Goal: Complete application form

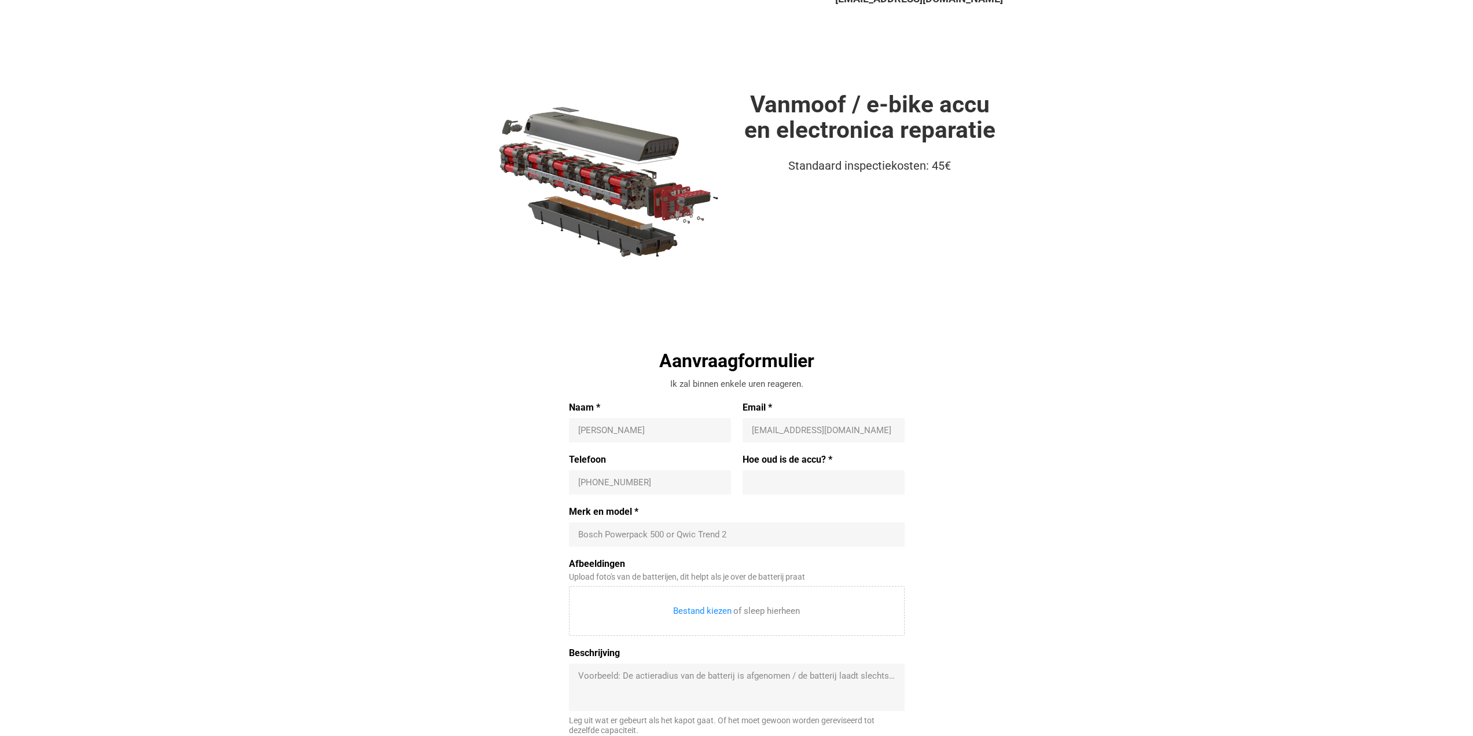
scroll to position [116, 0]
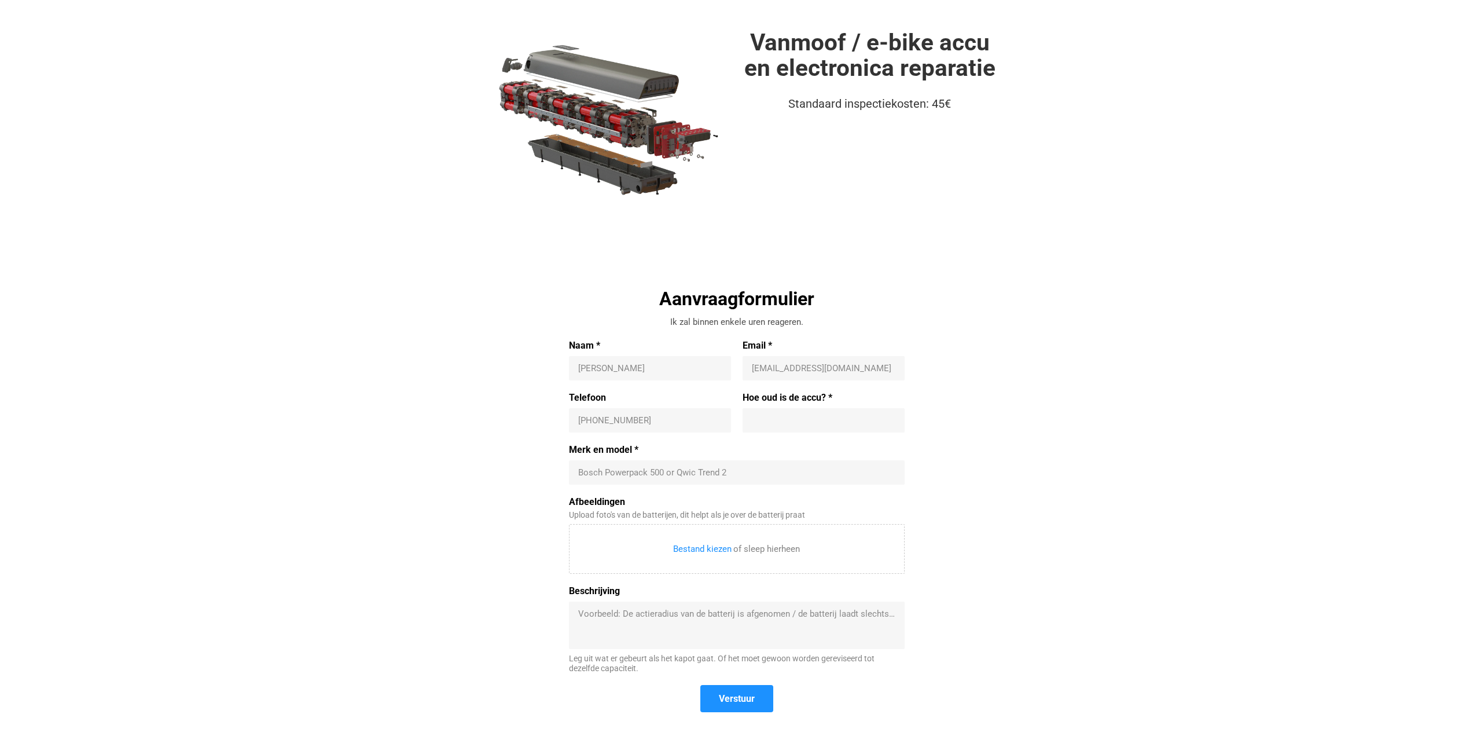
click at [644, 361] on div "[PERSON_NAME]" at bounding box center [650, 368] width 162 height 24
type input "[PERSON_NAME]"
type input "[EMAIL_ADDRESS][DOMAIN_NAME]"
type input "[PHONE_NUMBER]"
click at [782, 417] on input "Hoe oud is de accu? *" at bounding box center [824, 420] width 144 height 12
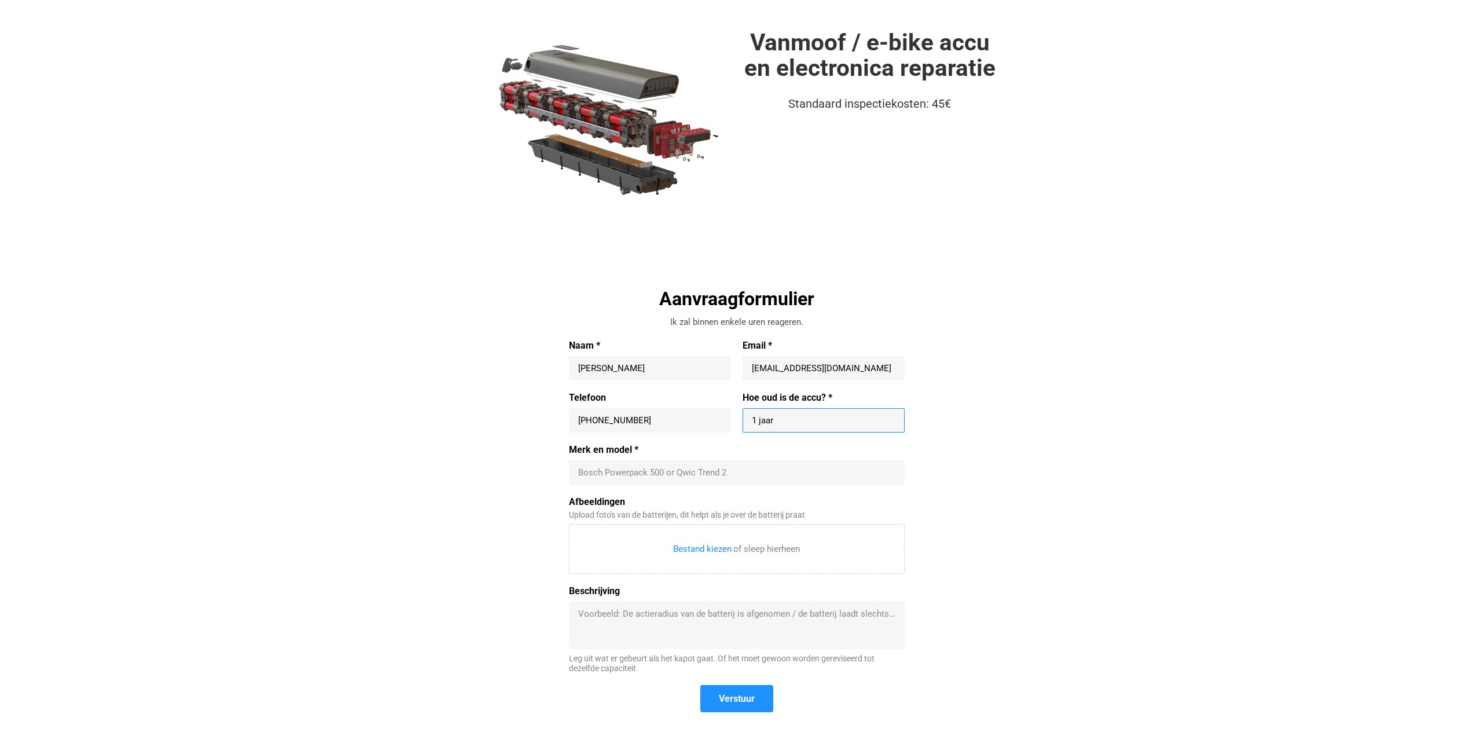
type input "1 jaar"
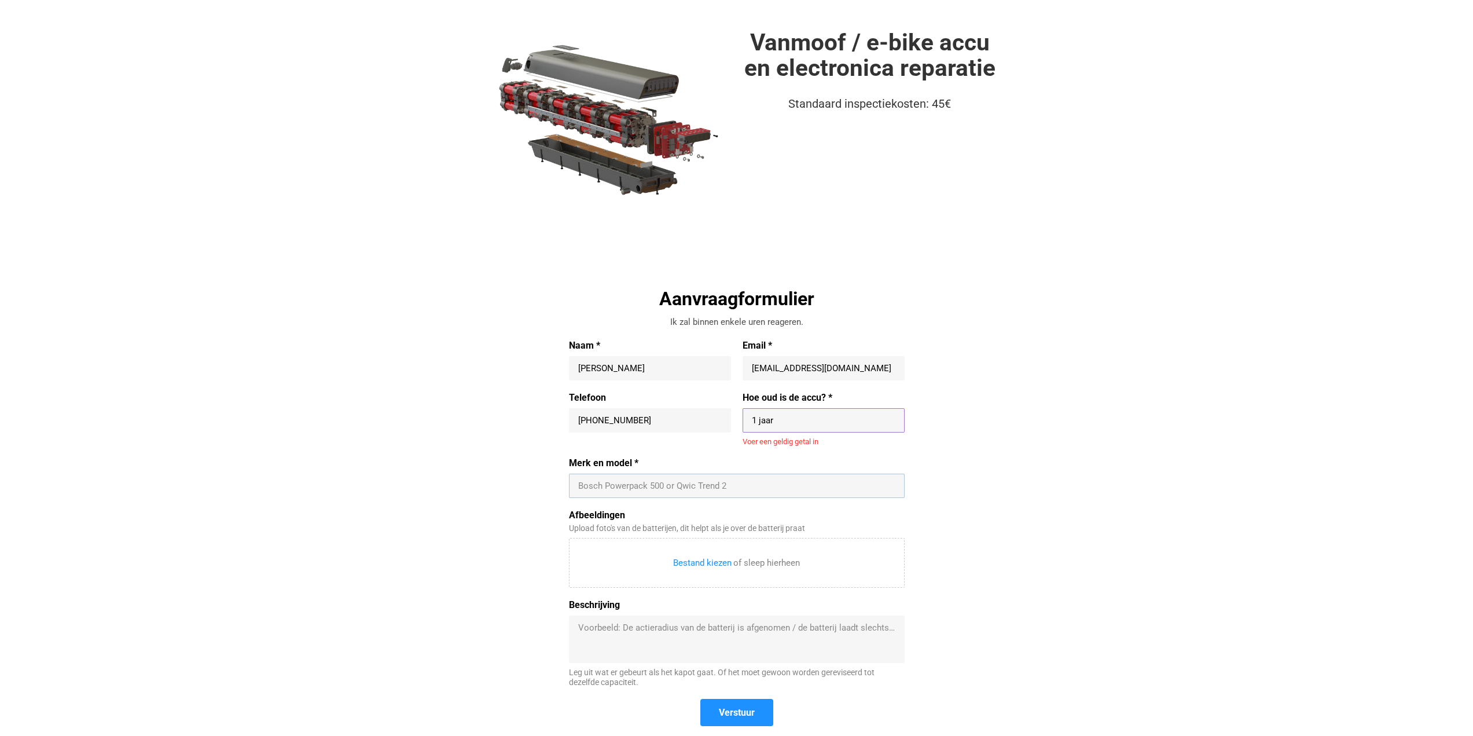
click at [646, 475] on div "Bosch Powerpack 500 or Qwic Trend 2" at bounding box center [737, 486] width 336 height 24
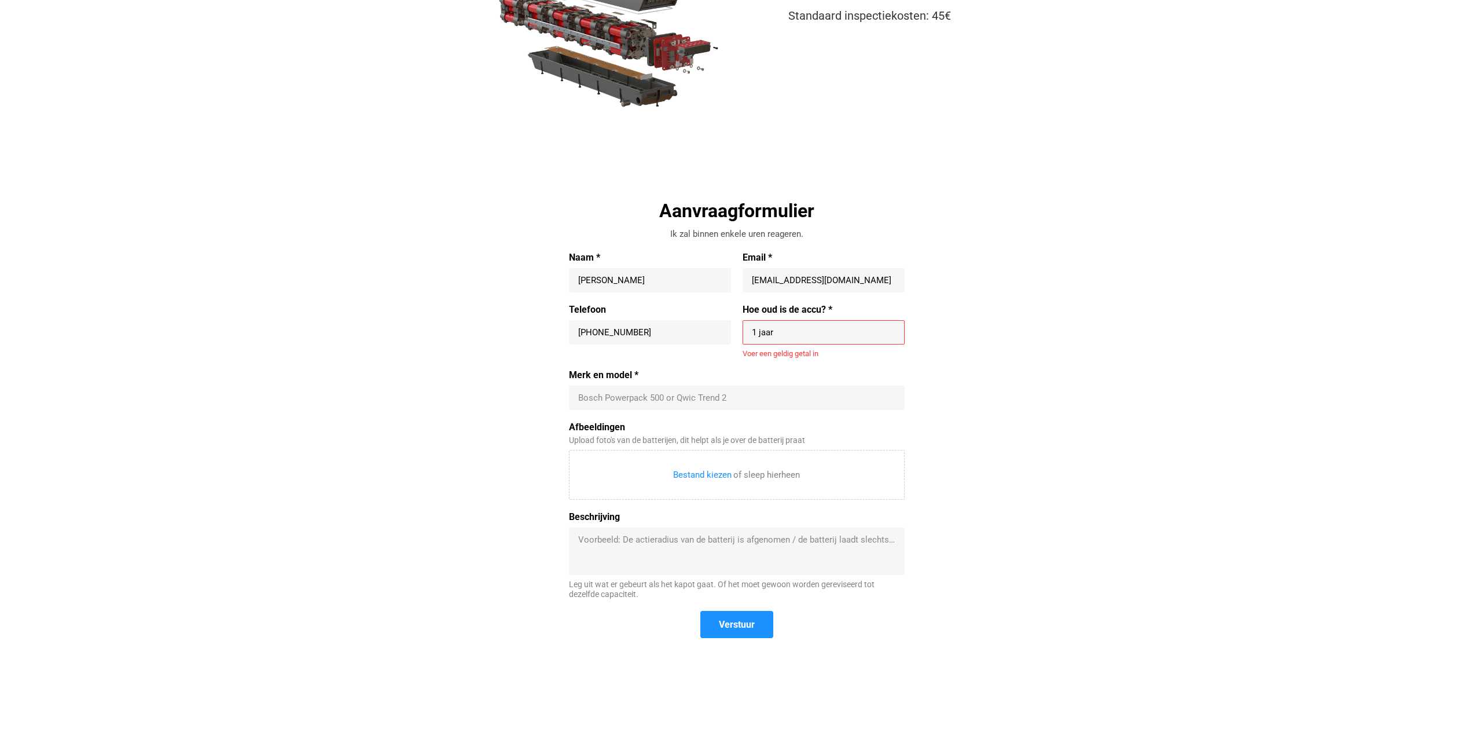
scroll to position [347, 0]
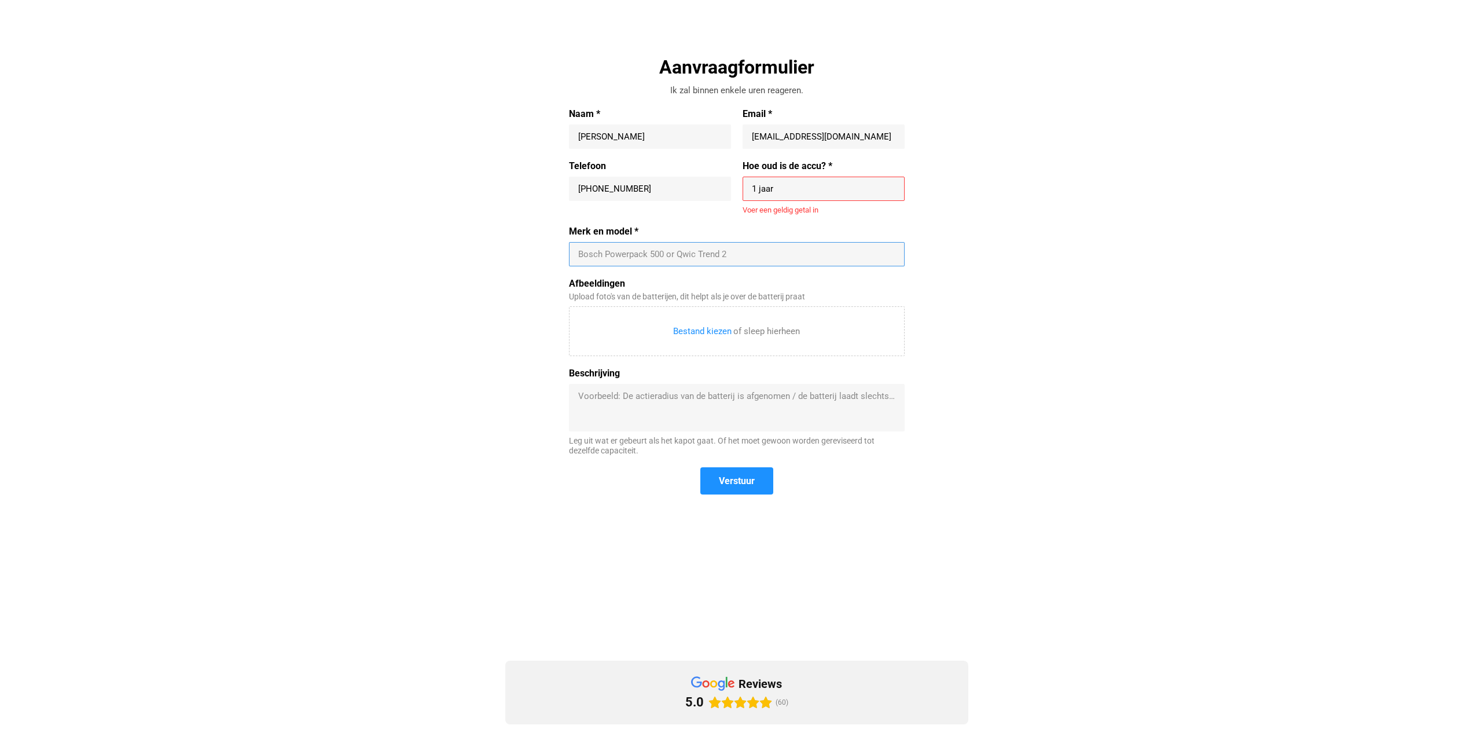
click at [615, 254] on input "Merk en model *" at bounding box center [736, 254] width 317 height 12
type input "a"
drag, startPoint x: 629, startPoint y: 255, endPoint x: 637, endPoint y: 255, distance: 8.1
click at [632, 255] on input "Merk en model *" at bounding box center [736, 254] width 317 height 12
type input "Cowboy 3 reparatie accu"
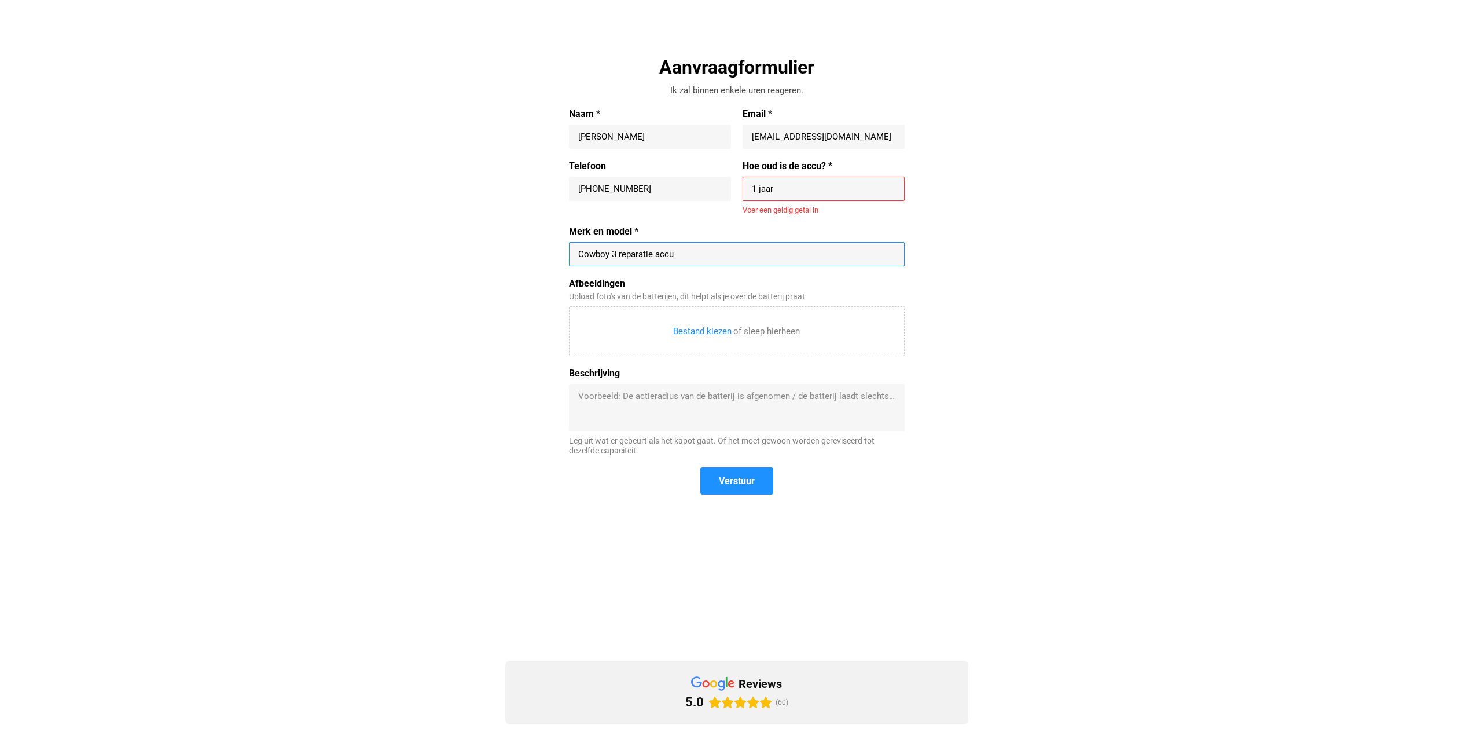
click at [672, 423] on textarea "Beschrijving" at bounding box center [736, 407] width 317 height 35
click at [654, 412] on textarea "Hoi mijn cowboy 3 accu wilt niet meer opladen. doet het nog wel maar [PERSON_NA…" at bounding box center [736, 407] width 317 height 35
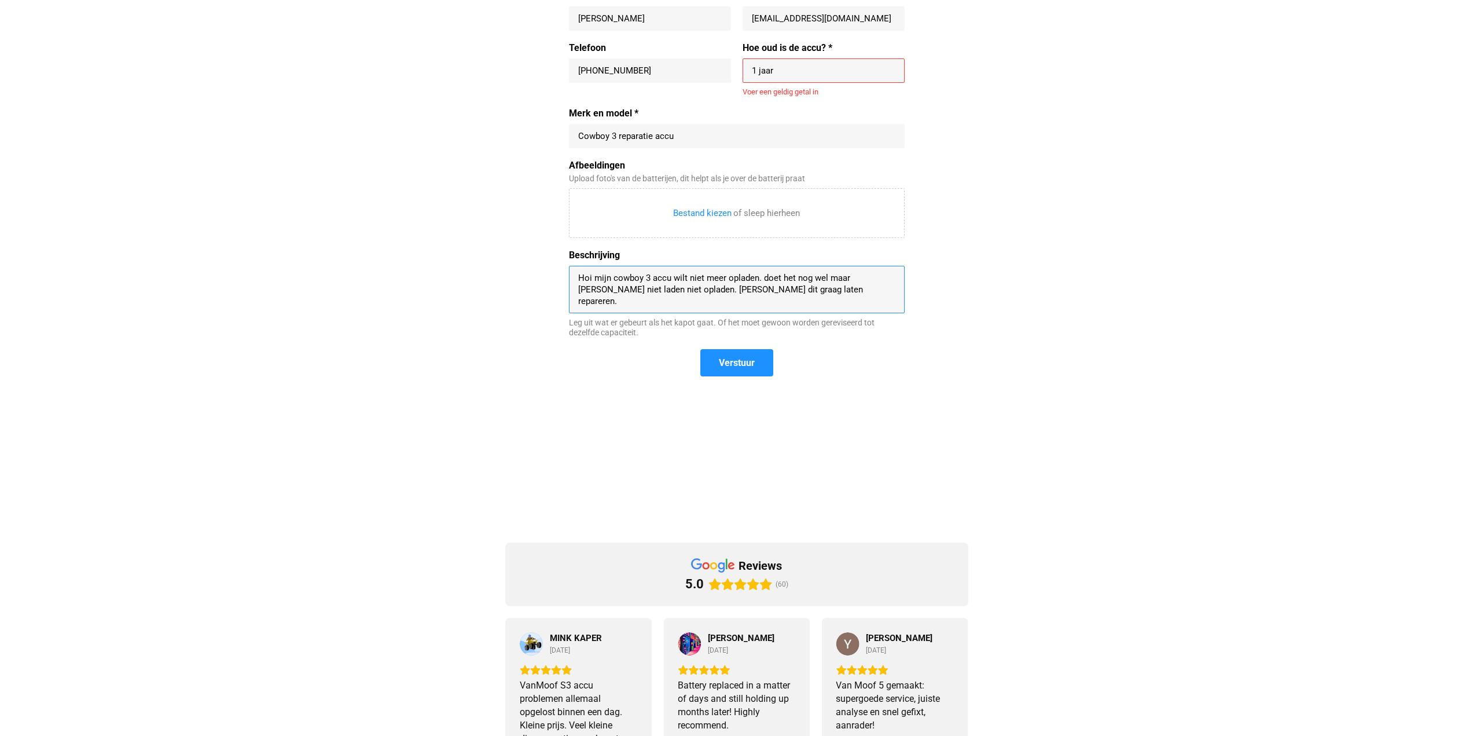
scroll to position [405, 0]
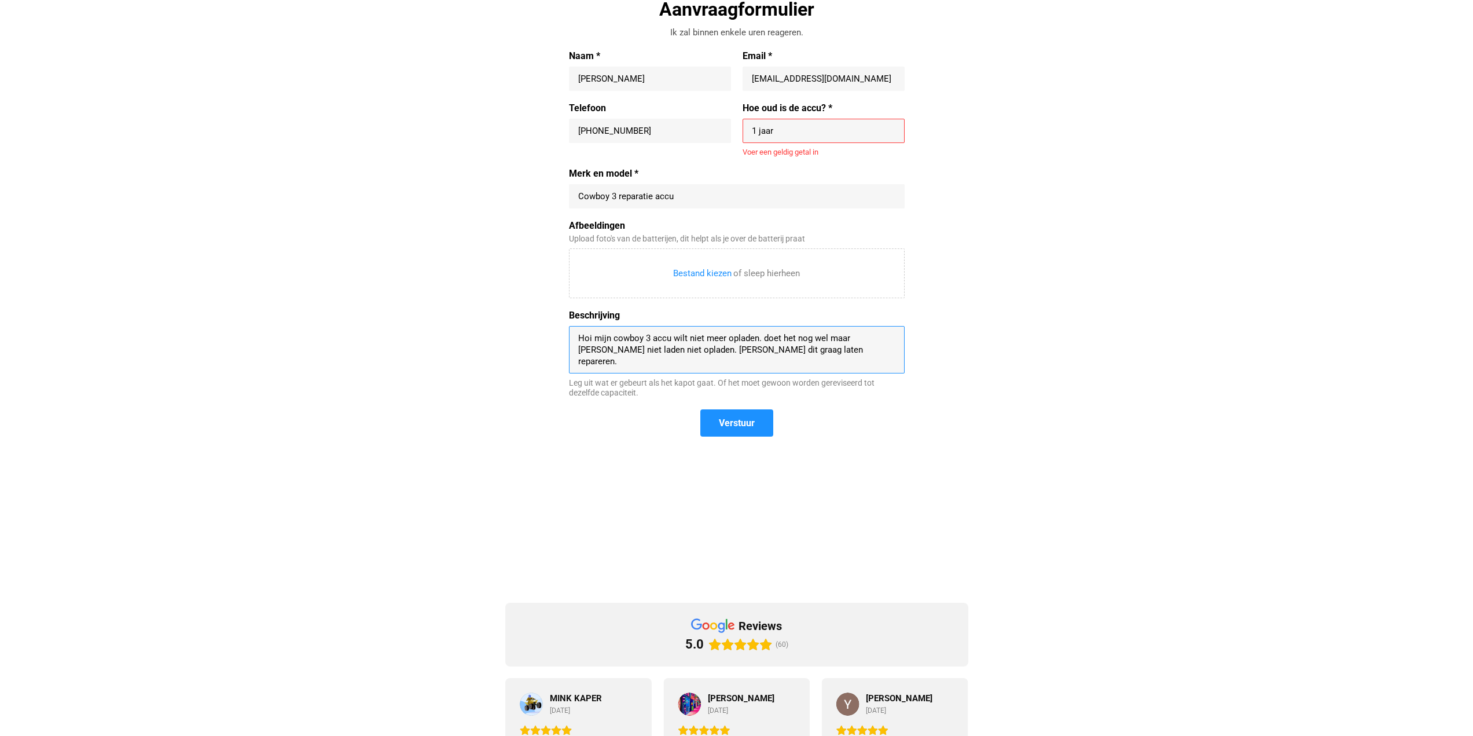
type textarea "Hoi mijn cowboy 3 accu wilt niet meer opladen. doet het nog wel maar [PERSON_NA…"
click at [788, 133] on input "1 jaar" at bounding box center [824, 131] width 144 height 12
drag, startPoint x: 869, startPoint y: 177, endPoint x: 812, endPoint y: 157, distance: 61.1
click at [865, 177] on label "Merk en model *" at bounding box center [737, 174] width 336 height 12
click at [865, 190] on input "Merk en model *" at bounding box center [736, 196] width 317 height 12
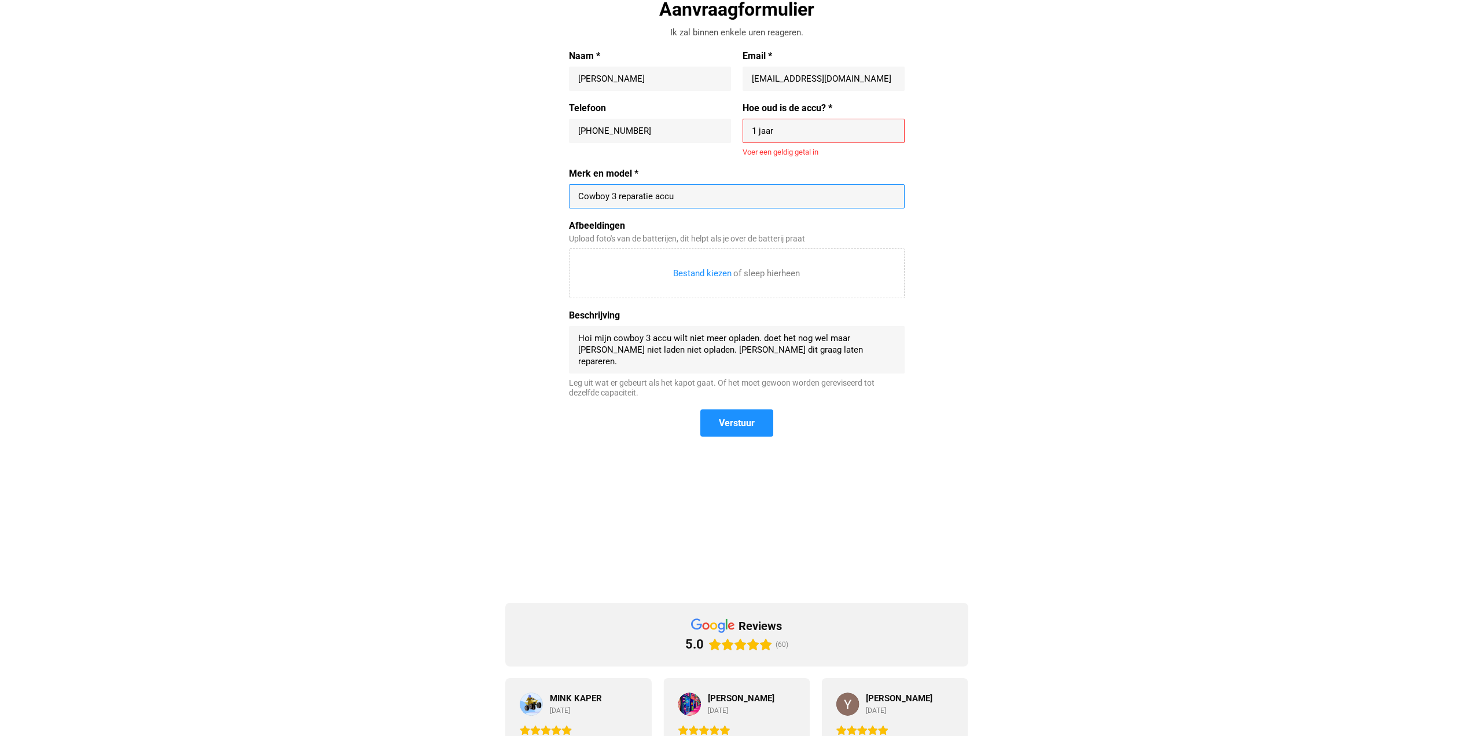
click at [816, 132] on input "1 jaar" at bounding box center [824, 131] width 144 height 12
drag, startPoint x: 1253, startPoint y: 174, endPoint x: 1131, endPoint y: 262, distance: 151.0
click at [787, 129] on input "1" at bounding box center [824, 131] width 144 height 12
type input "1"
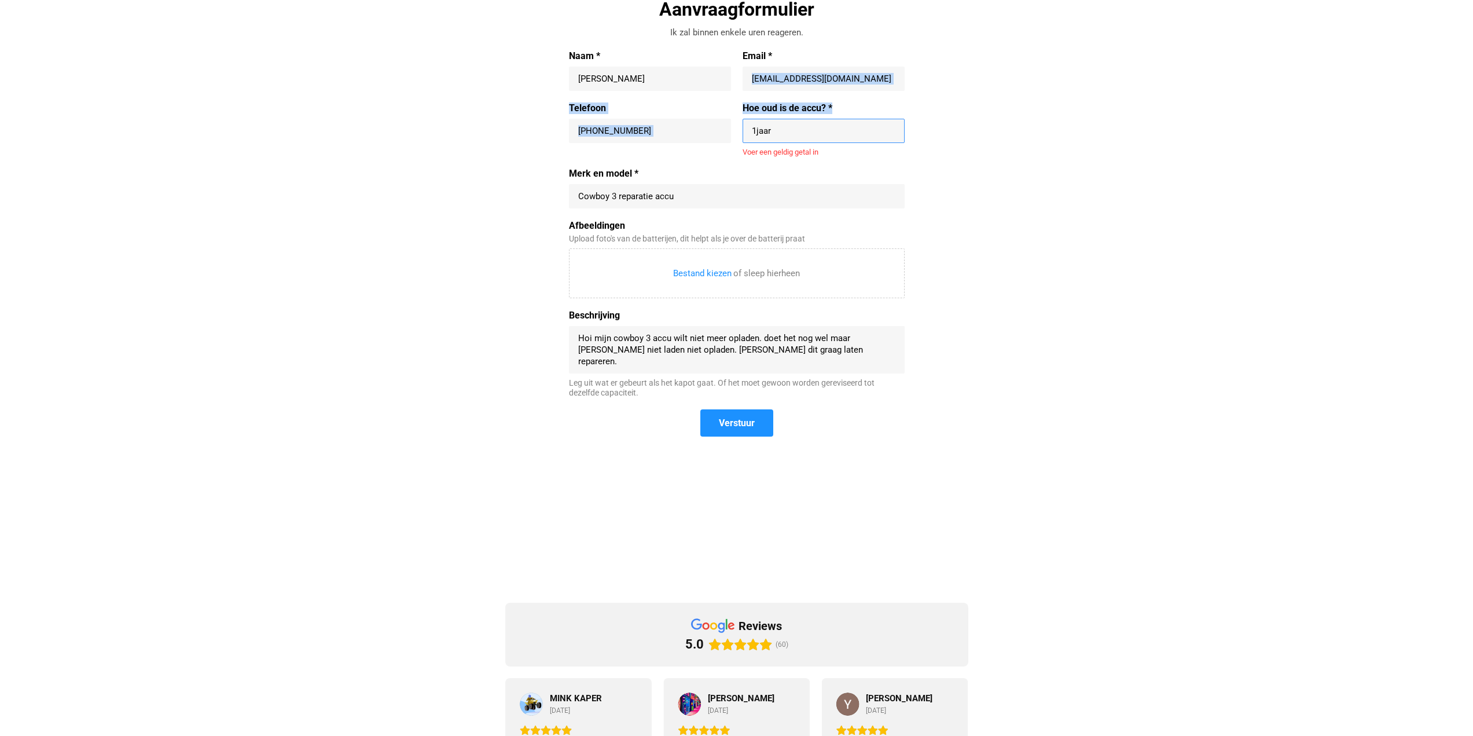
drag, startPoint x: 923, startPoint y: 82, endPoint x: 946, endPoint y: 105, distance: 32.7
click at [945, 108] on div "Aanvraagformulier Ik zal binnen enkele uren reageren. Naam * [PERSON_NAME] Emai…" at bounding box center [736, 224] width 533 height 454
click at [829, 121] on div "1jaar" at bounding box center [824, 131] width 162 height 24
click at [817, 141] on div "1jaar" at bounding box center [824, 131] width 162 height 24
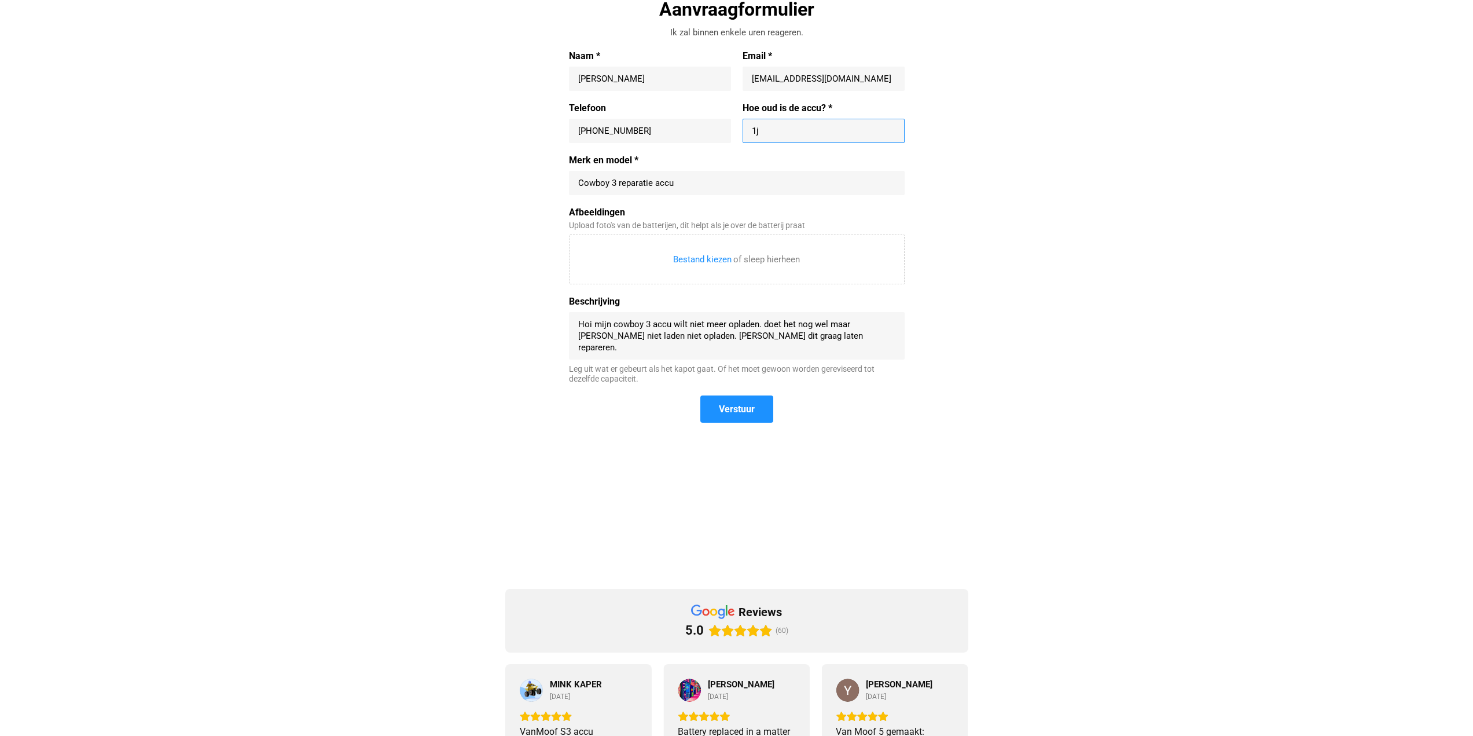
type input "1"
drag, startPoint x: 1046, startPoint y: 285, endPoint x: 937, endPoint y: 295, distance: 109.3
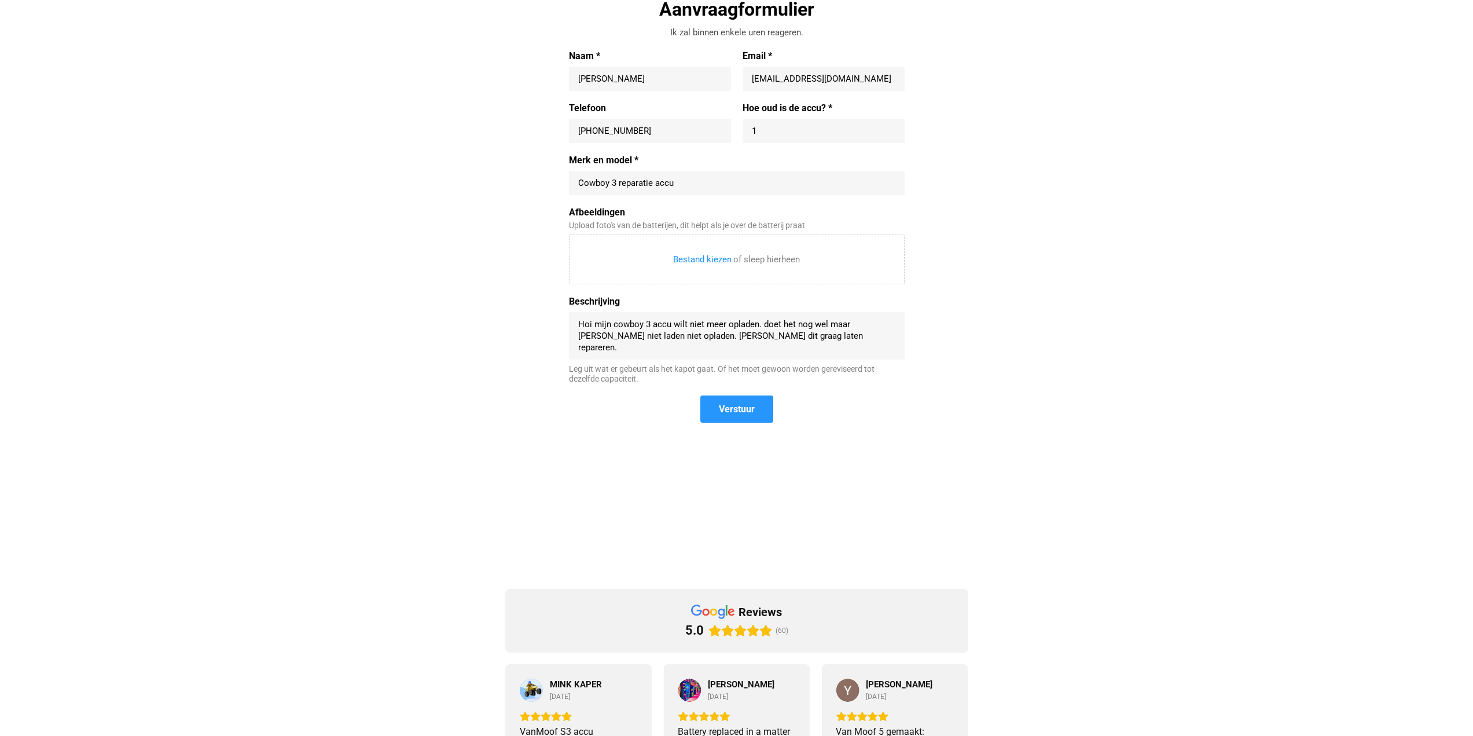
click at [754, 415] on span "Verstuur" at bounding box center [737, 409] width 36 height 12
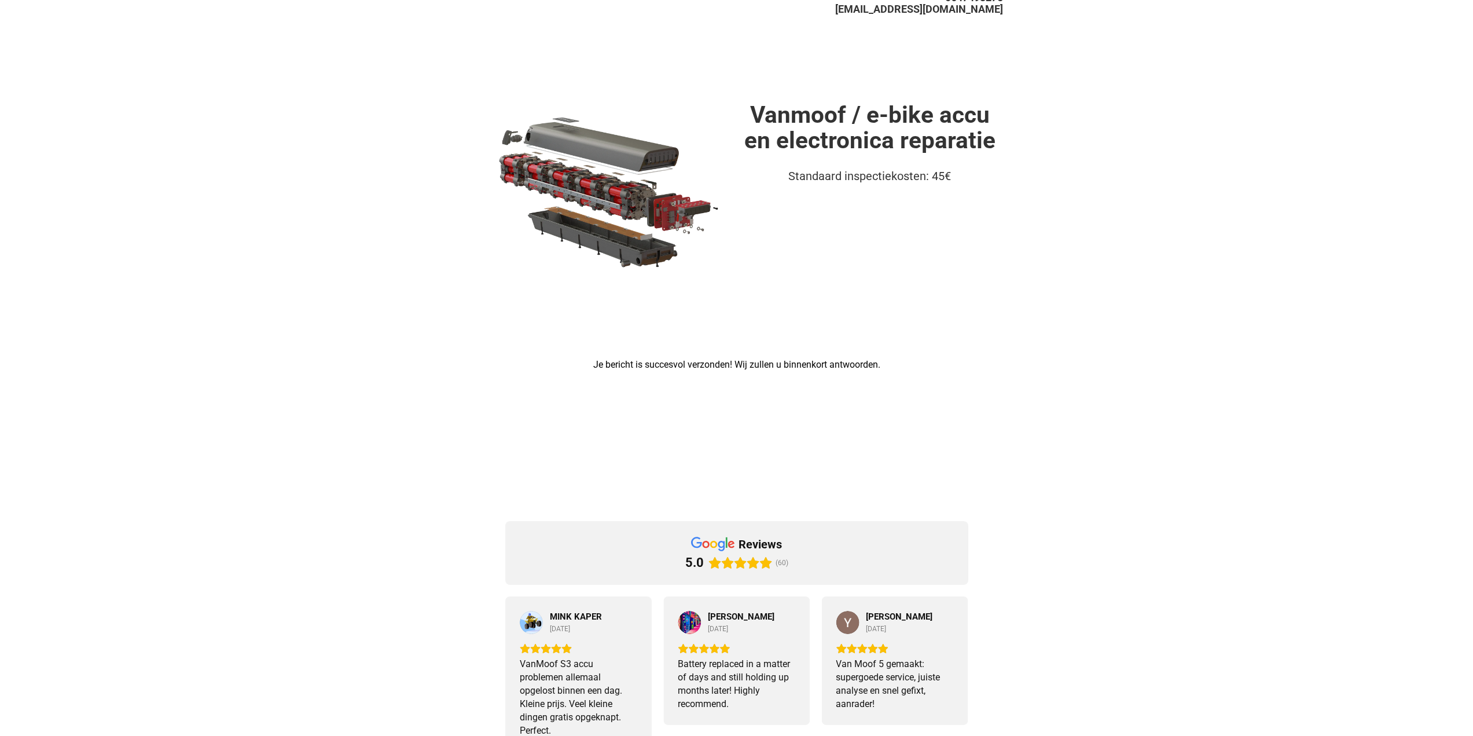
scroll to position [0, 0]
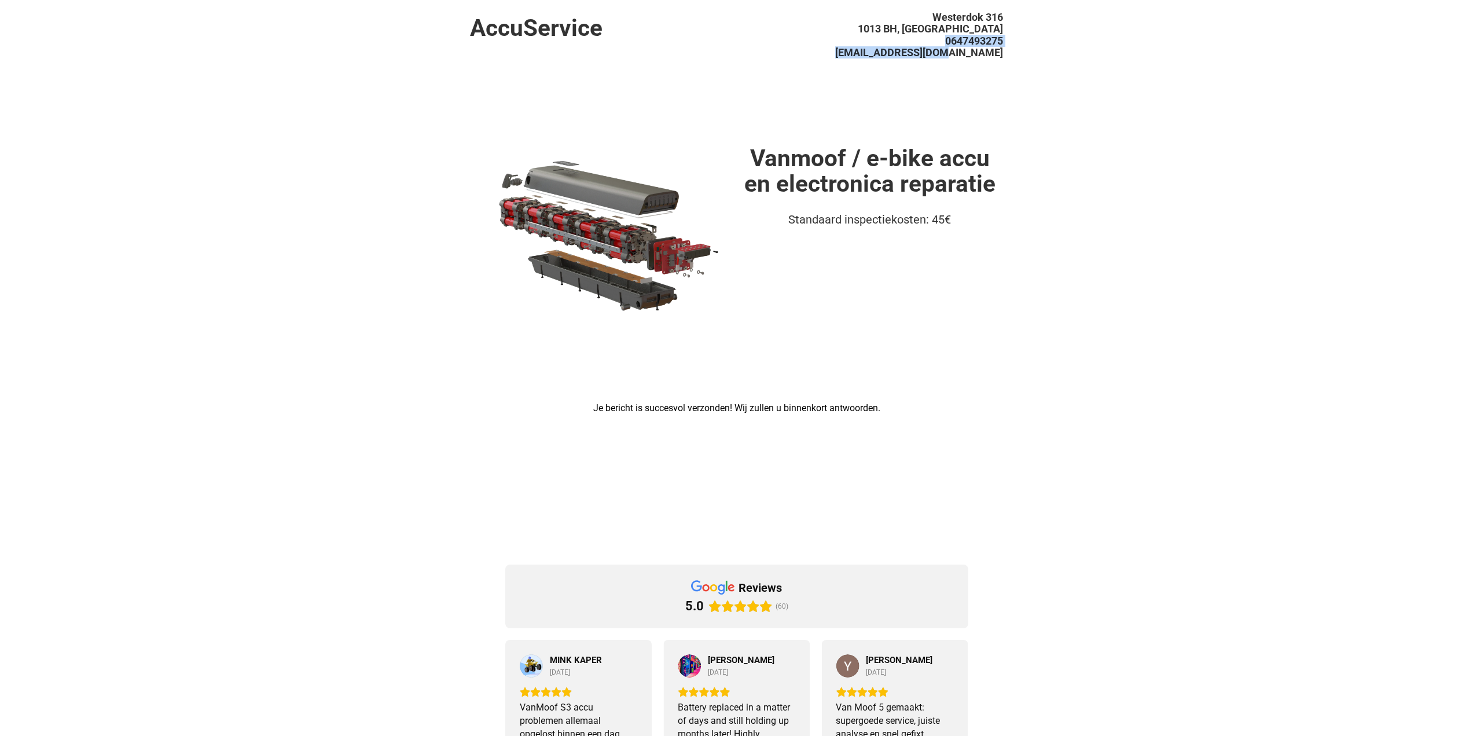
drag, startPoint x: 944, startPoint y: 38, endPoint x: 1036, endPoint y: 47, distance: 92.5
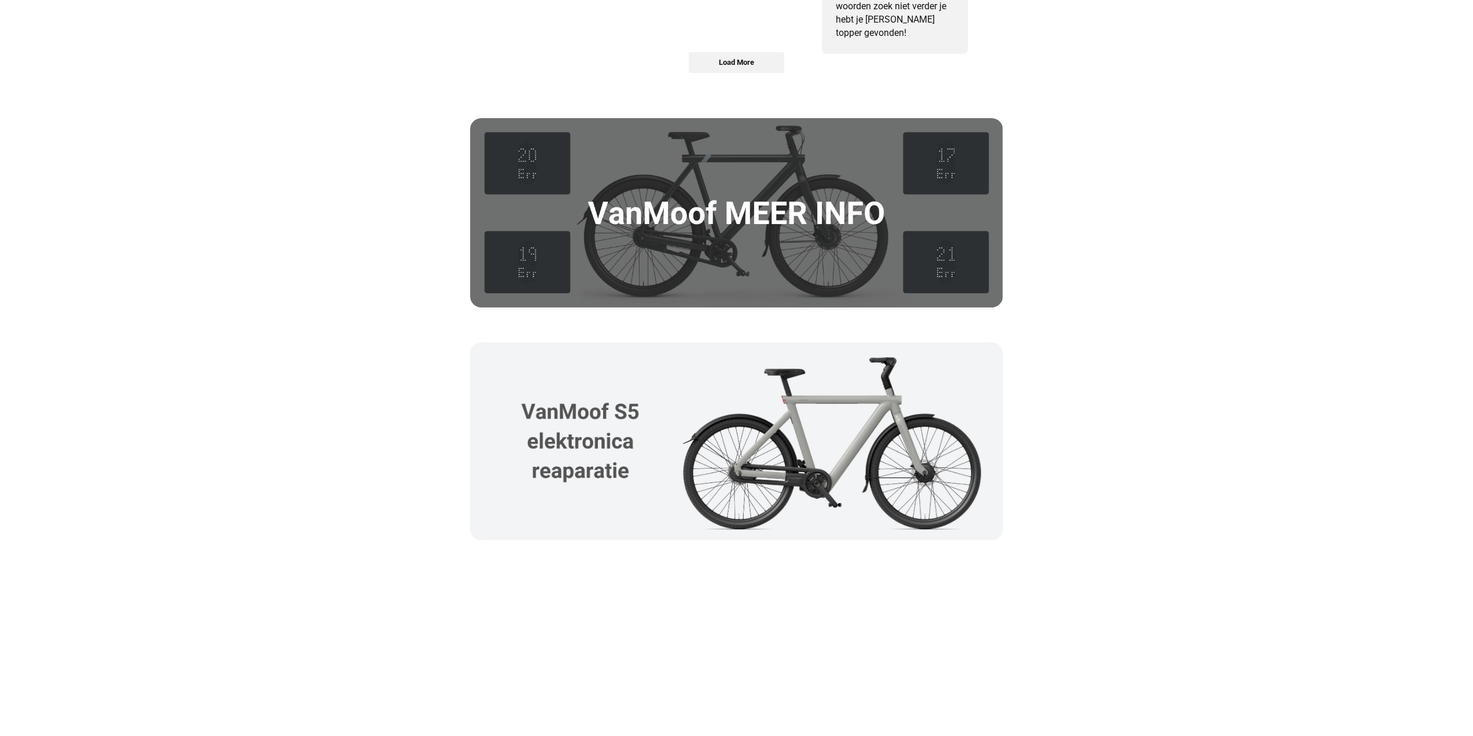
scroll to position [1305, 0]
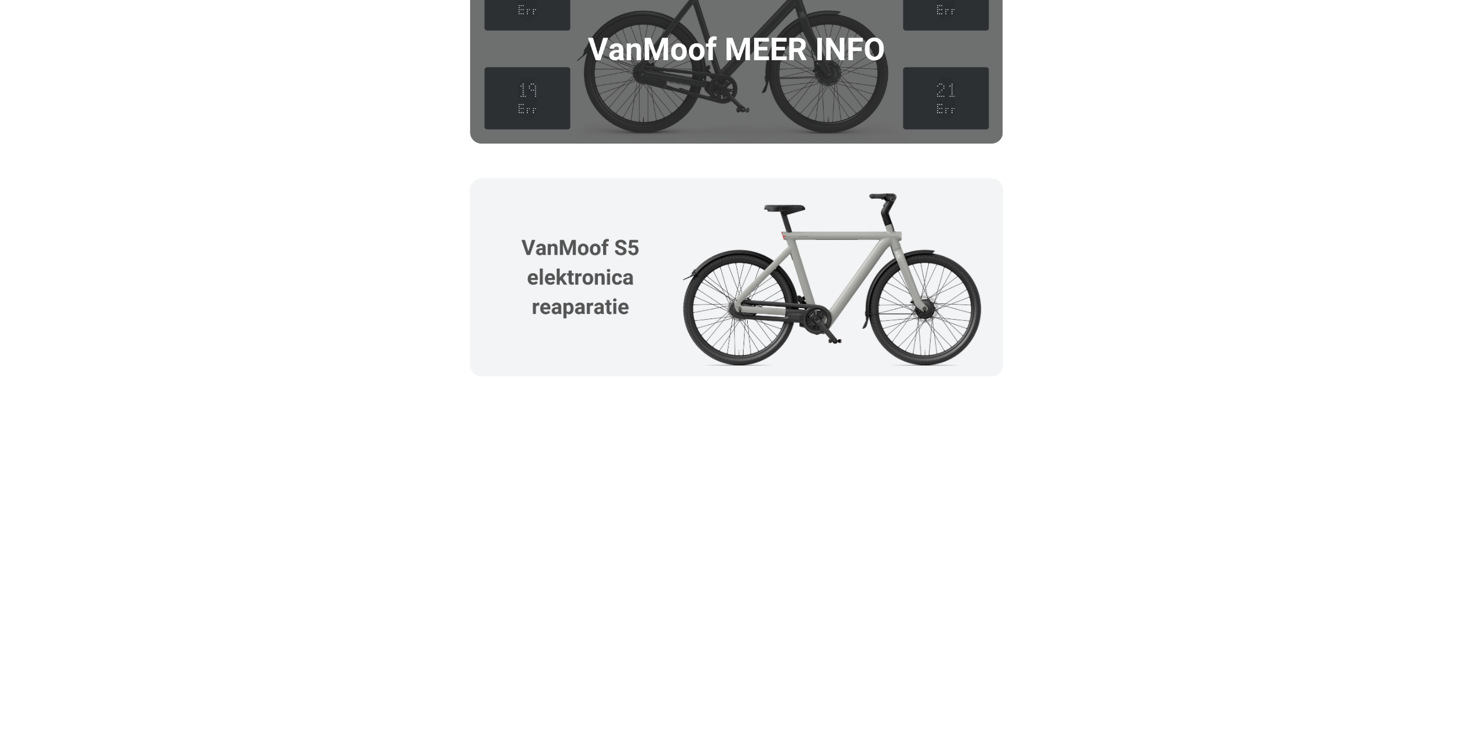
drag, startPoint x: 1379, startPoint y: 420, endPoint x: 1329, endPoint y: 460, distance: 63.8
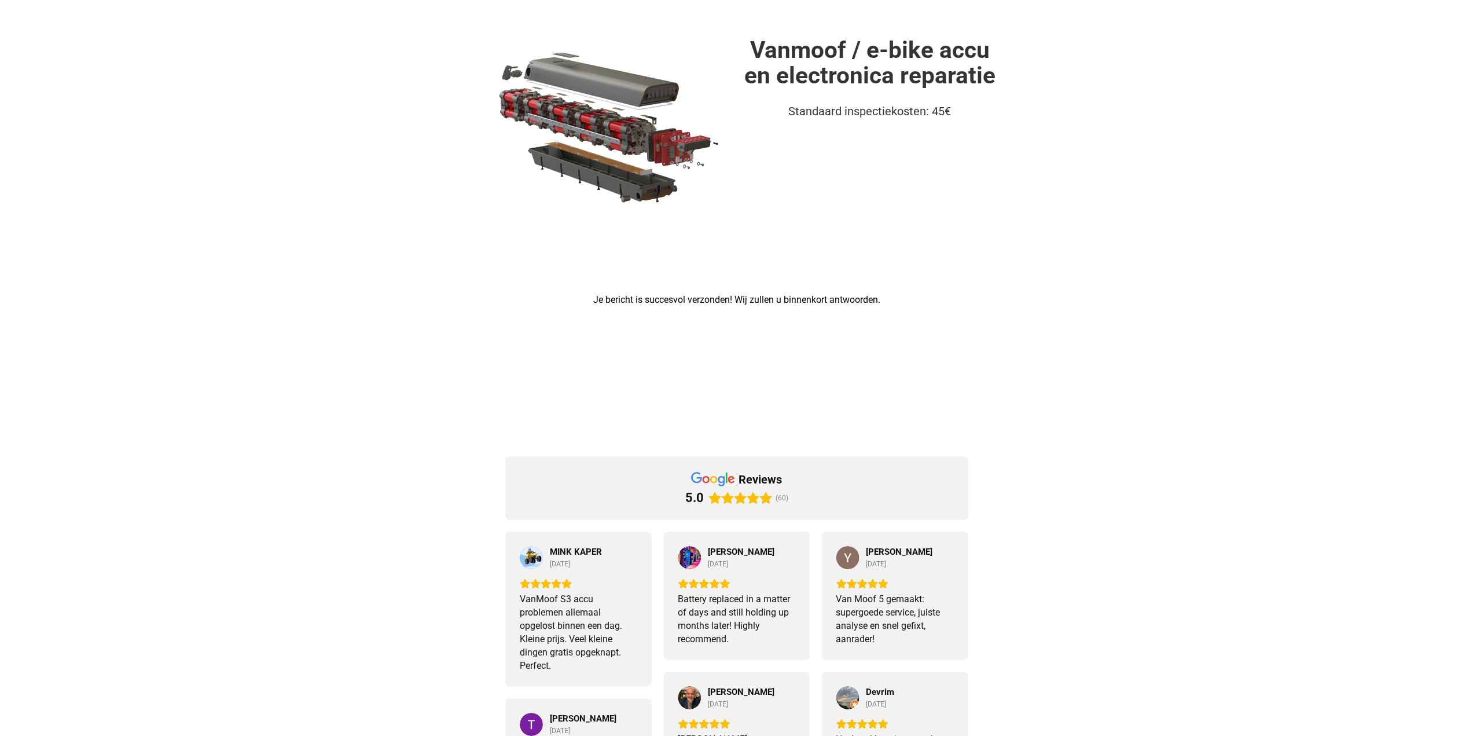
scroll to position [0, 0]
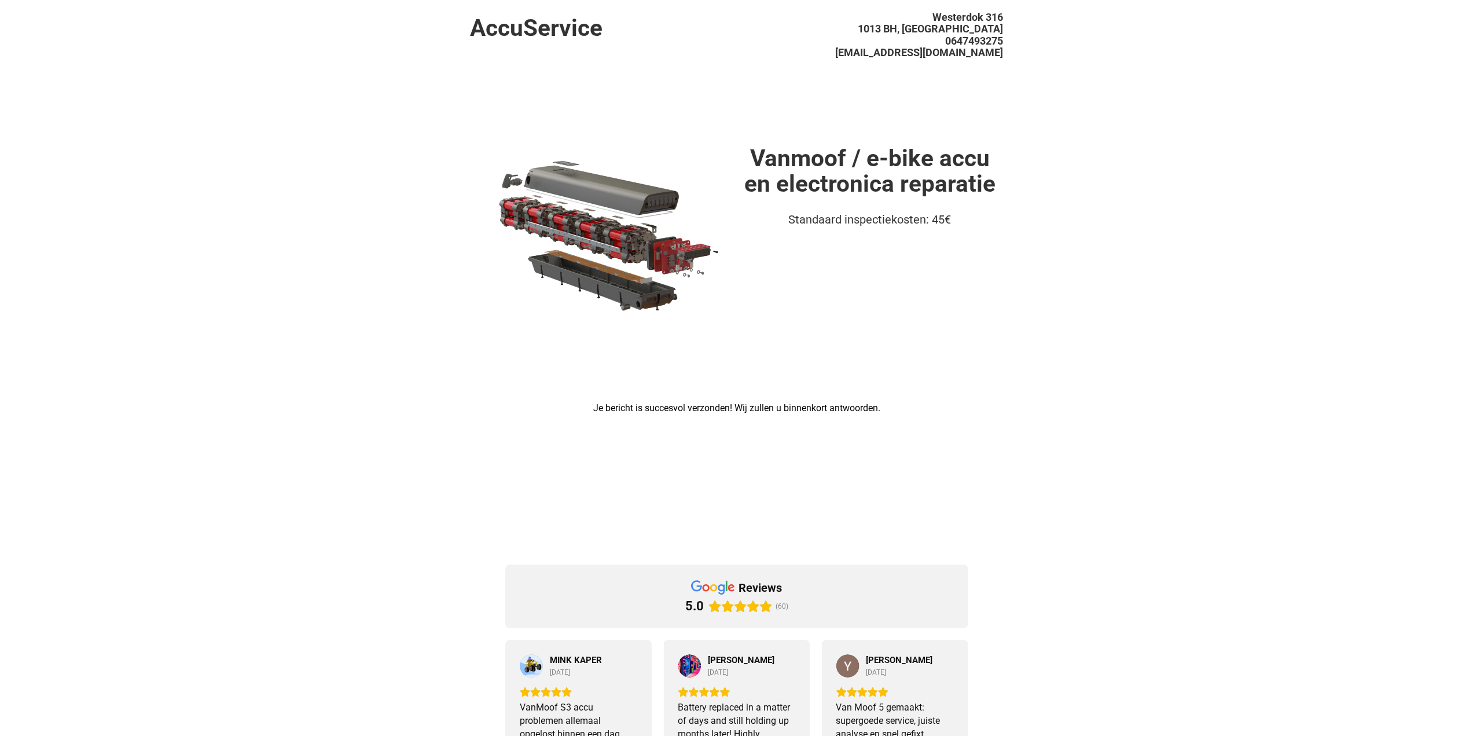
drag, startPoint x: 530, startPoint y: 36, endPoint x: 735, endPoint y: 161, distance: 239.8
click at [535, 40] on h1 "AccuService" at bounding box center [603, 28] width 266 height 26
drag, startPoint x: 772, startPoint y: 144, endPoint x: 819, endPoint y: 153, distance: 47.3
click at [790, 149] on h1 "Vanmoof / e-bike accu en electronica reparatie" at bounding box center [870, 171] width 266 height 52
drag, startPoint x: 837, startPoint y: 148, endPoint x: 997, endPoint y: 148, distance: 160.4
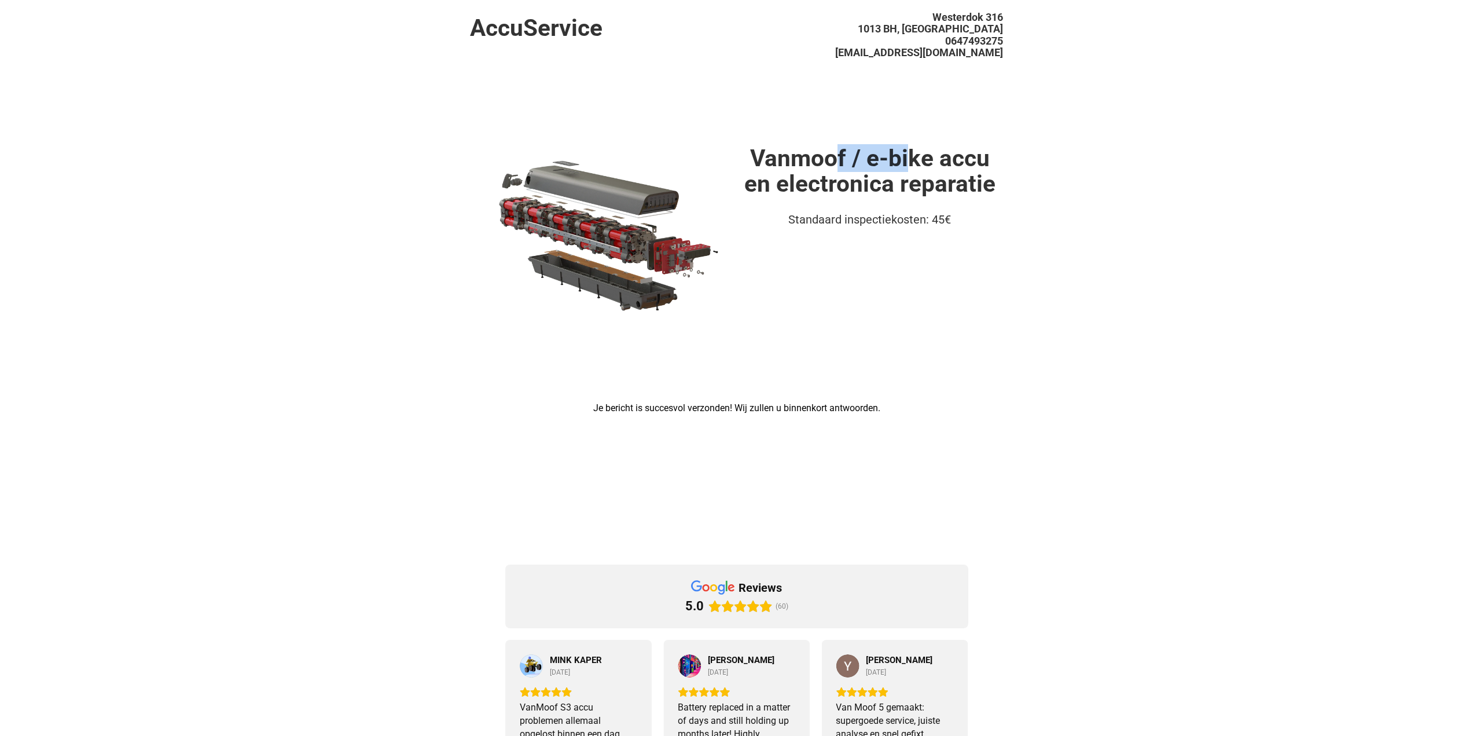
click at [979, 149] on h1 "Vanmoof / e-bike accu en electronica reparatie" at bounding box center [870, 171] width 266 height 52
drag, startPoint x: 1161, startPoint y: 162, endPoint x: 1106, endPoint y: 182, distance: 58.1
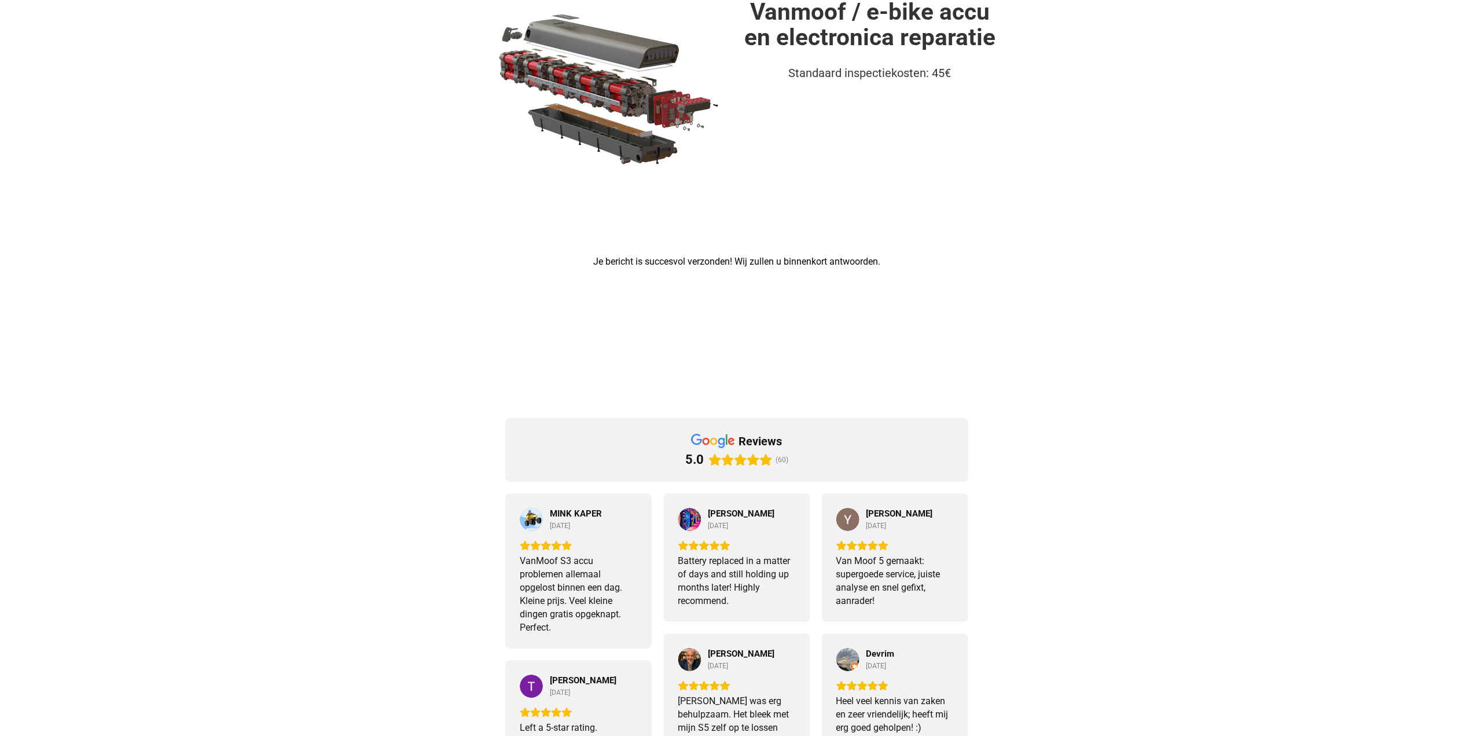
scroll to position [89, 0]
